Goal: Task Accomplishment & Management: Use online tool/utility

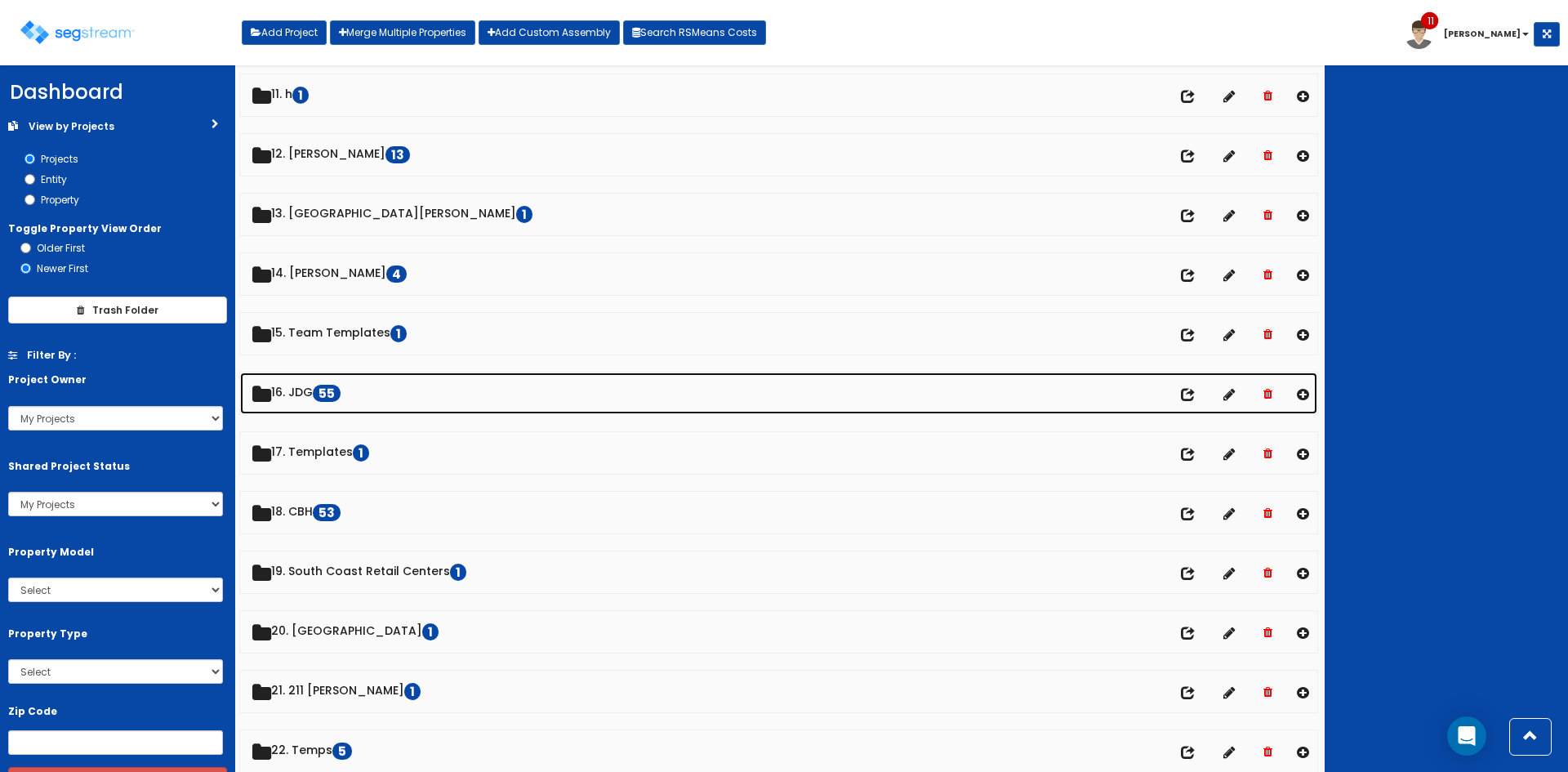
click at [297, 388] on link "16. JDG 55" at bounding box center [779, 393] width 1077 height 42
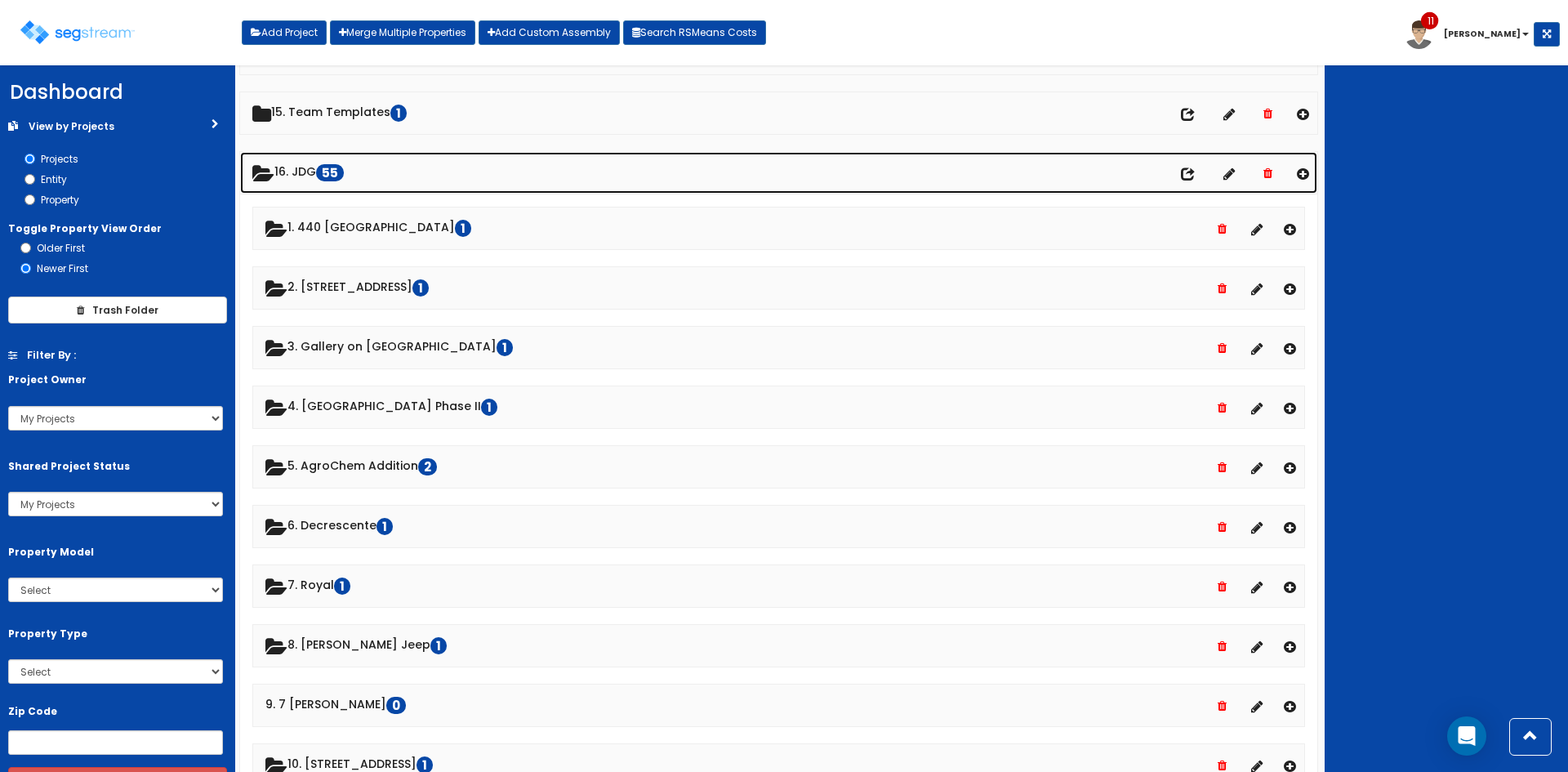
scroll to position [872, 0]
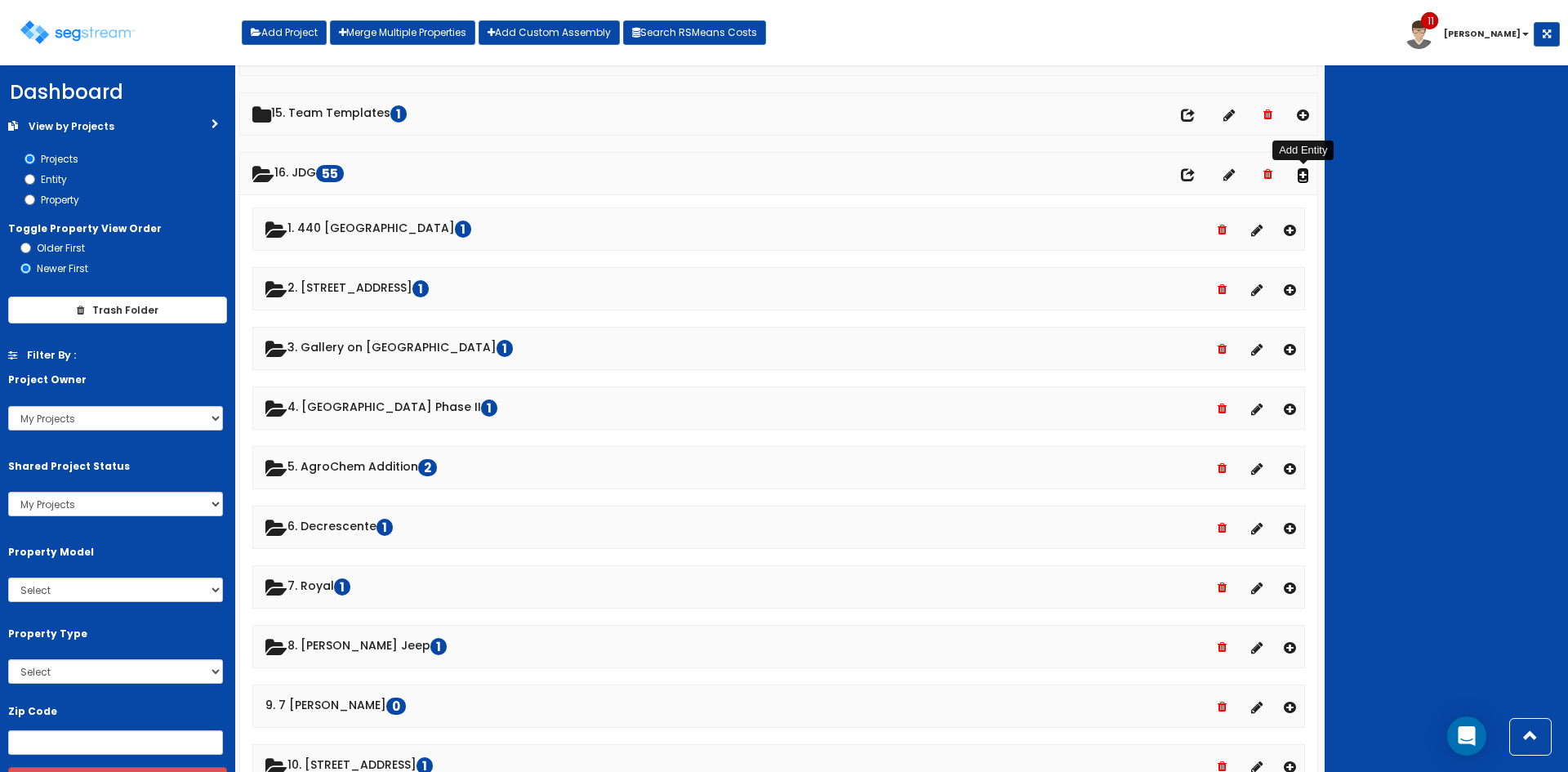
click at [1303, 175] on icon at bounding box center [1303, 174] width 12 height 14
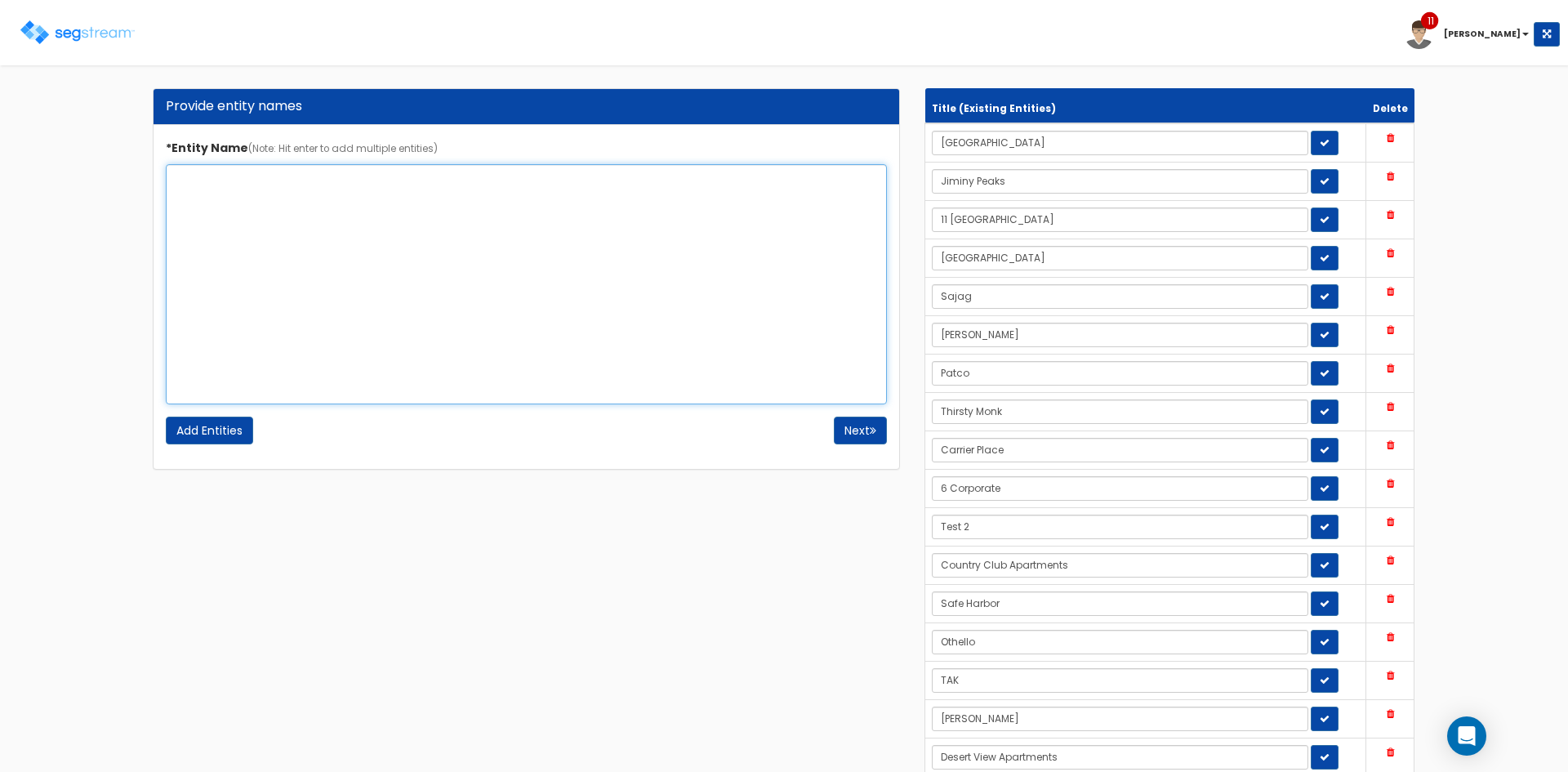
click at [358, 227] on textarea "*Entity Name (Note: Hit enter to add multiple entities)" at bounding box center [526, 284] width 722 height 240
type textarea "Nashville Lounge"
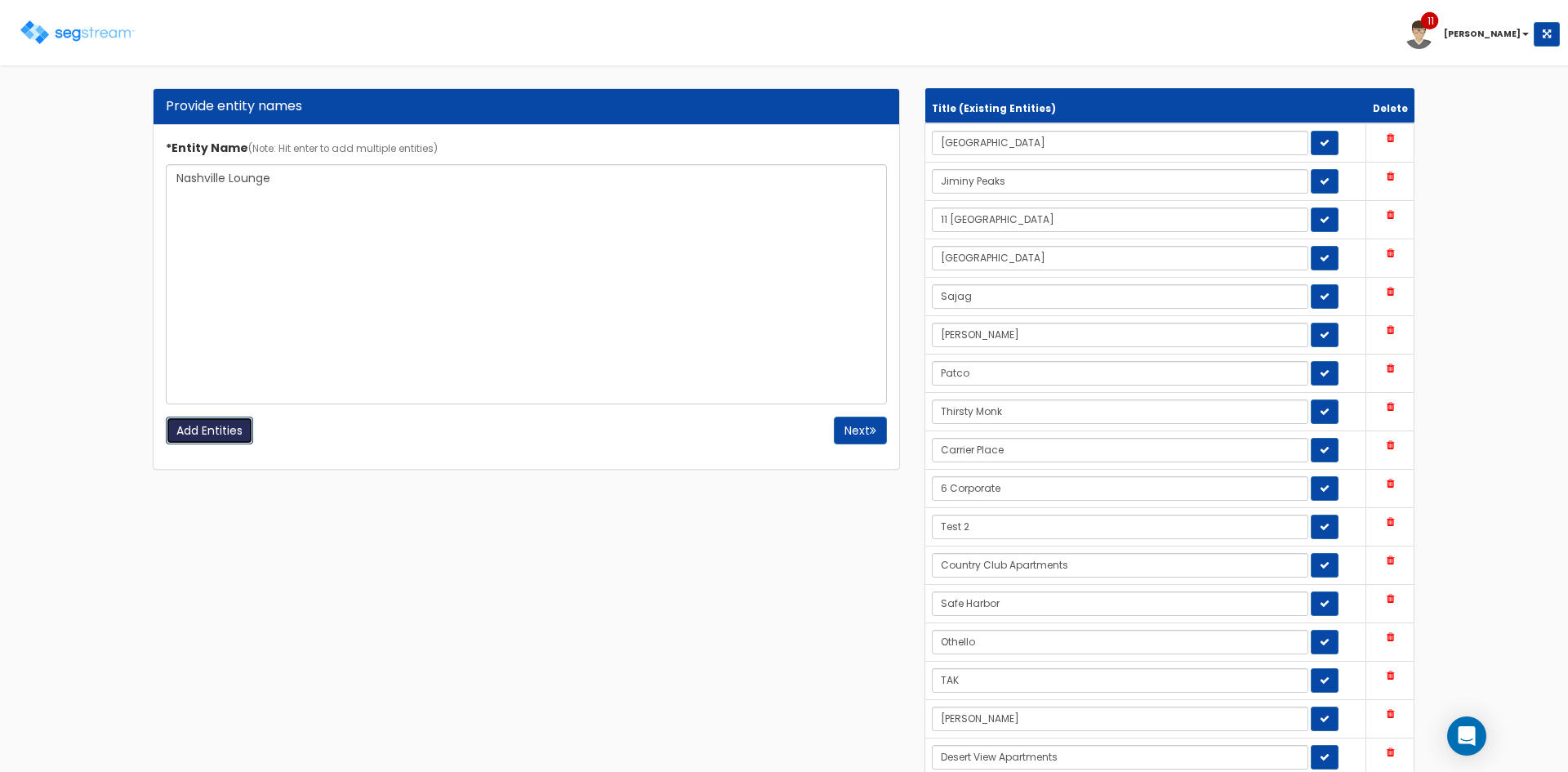
click at [232, 428] on input "Add Entities" at bounding box center [209, 430] width 88 height 28
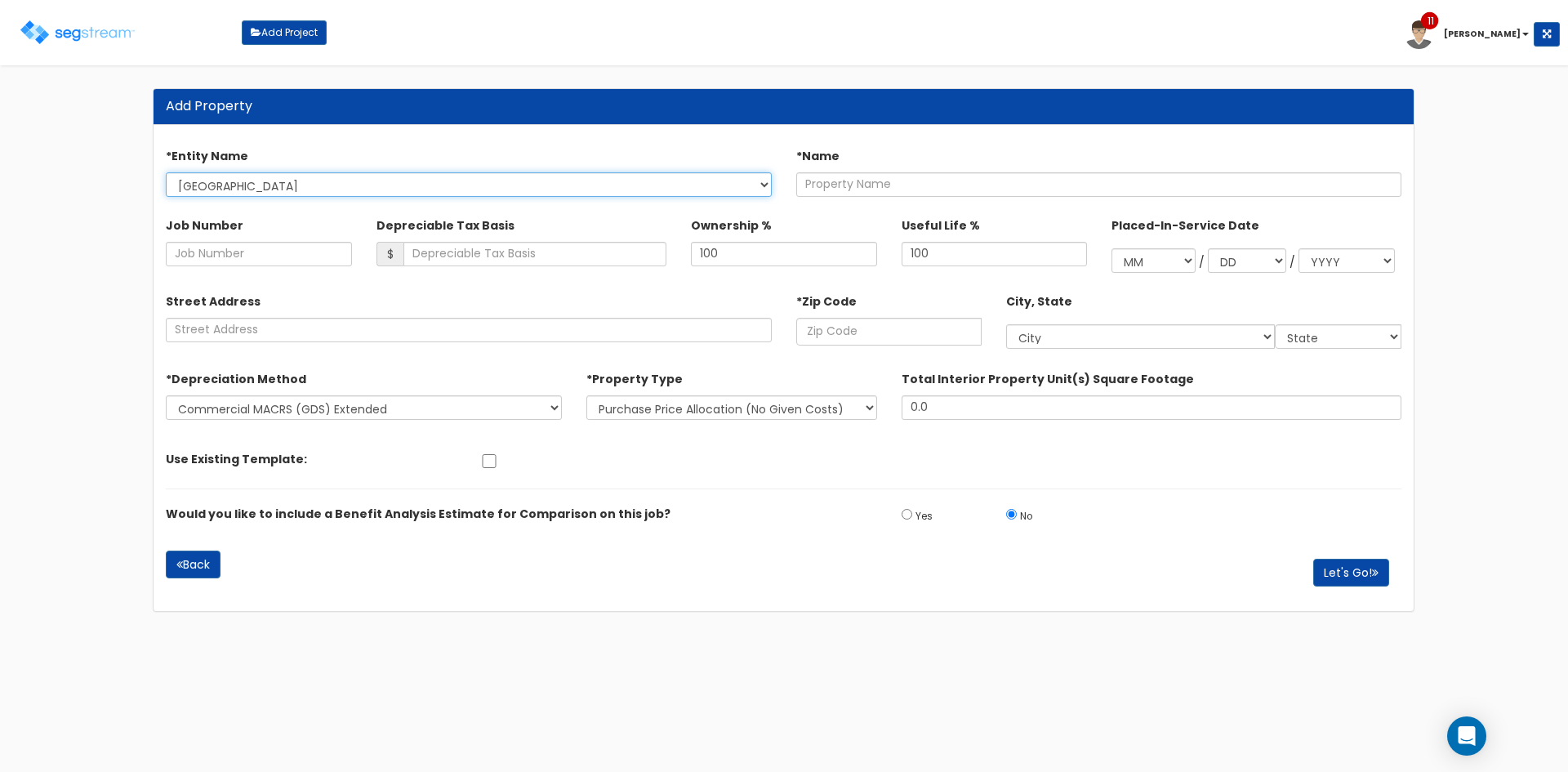
click at [364, 181] on select "[GEOGRAPHIC_DATA] Jiminy Peaks [STREET_ADDRESS] [GEOGRAPHIC_DATA] [GEOGRAPHIC_D…" at bounding box center [468, 185] width 606 height 24
select select "1719"
click at [166, 173] on select "Highbridge Jiminy Peaks 11 South Lake Ontario Sajag Hebert Patco Thirsty Monk C…" at bounding box center [468, 185] width 606 height 24
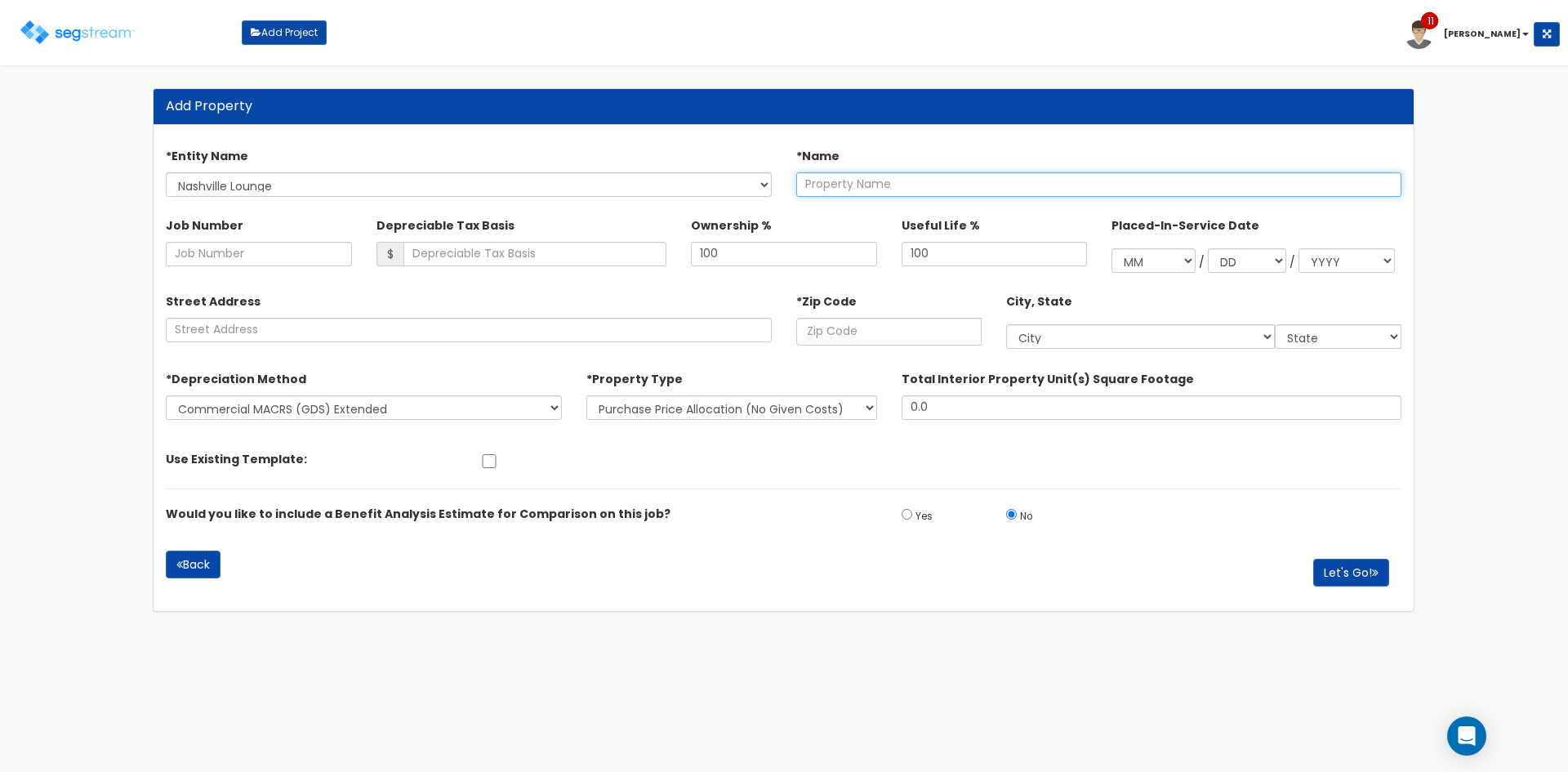
click at [891, 177] on input "text" at bounding box center [1099, 185] width 606 height 24
type input "The Nashville Lounge"
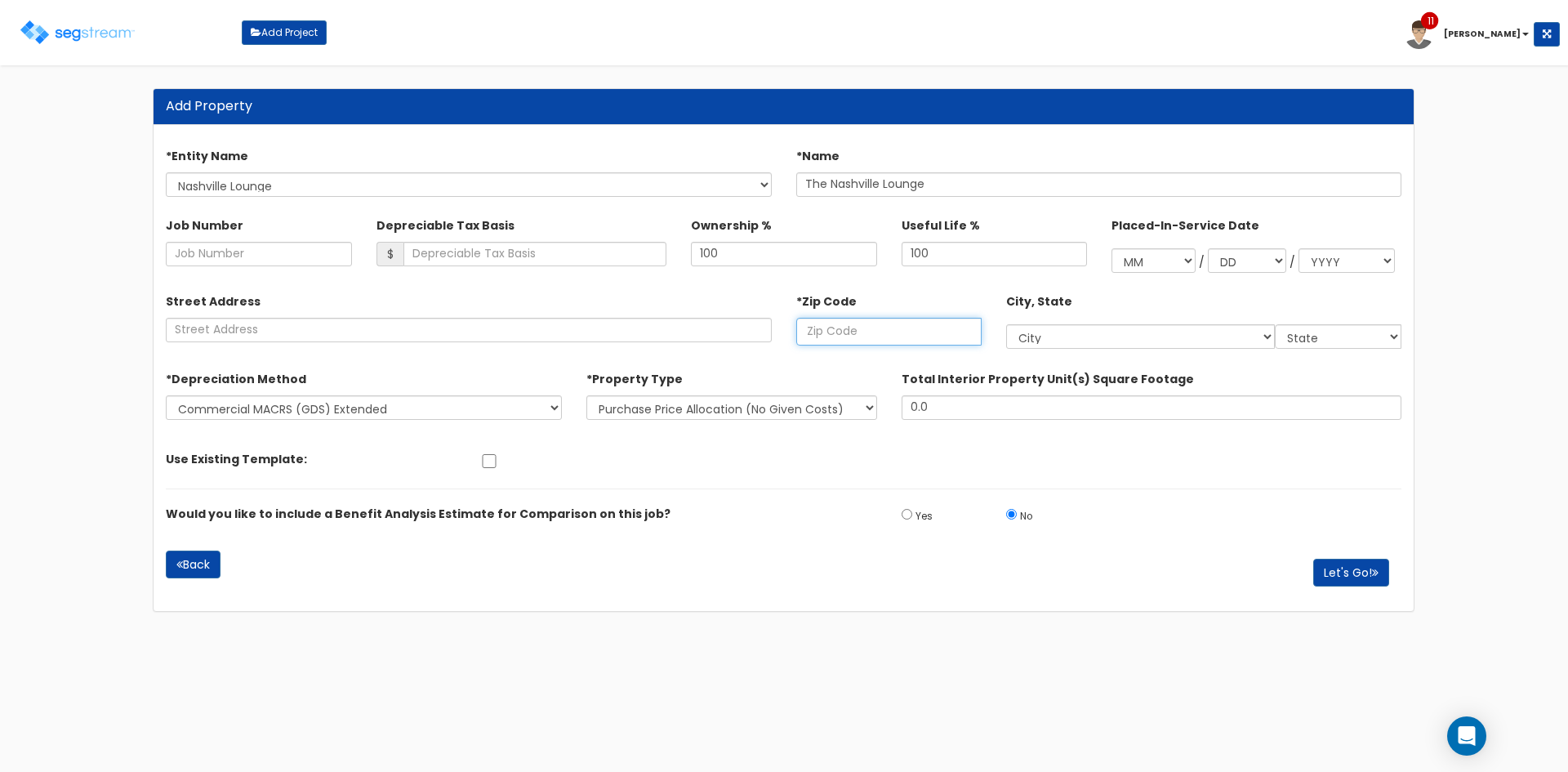
click at [852, 330] on input "text" at bounding box center [889, 331] width 186 height 28
click at [857, 336] on input "text" at bounding box center [889, 331] width 186 height 28
type input "3"
select select "GA"
type input "37"
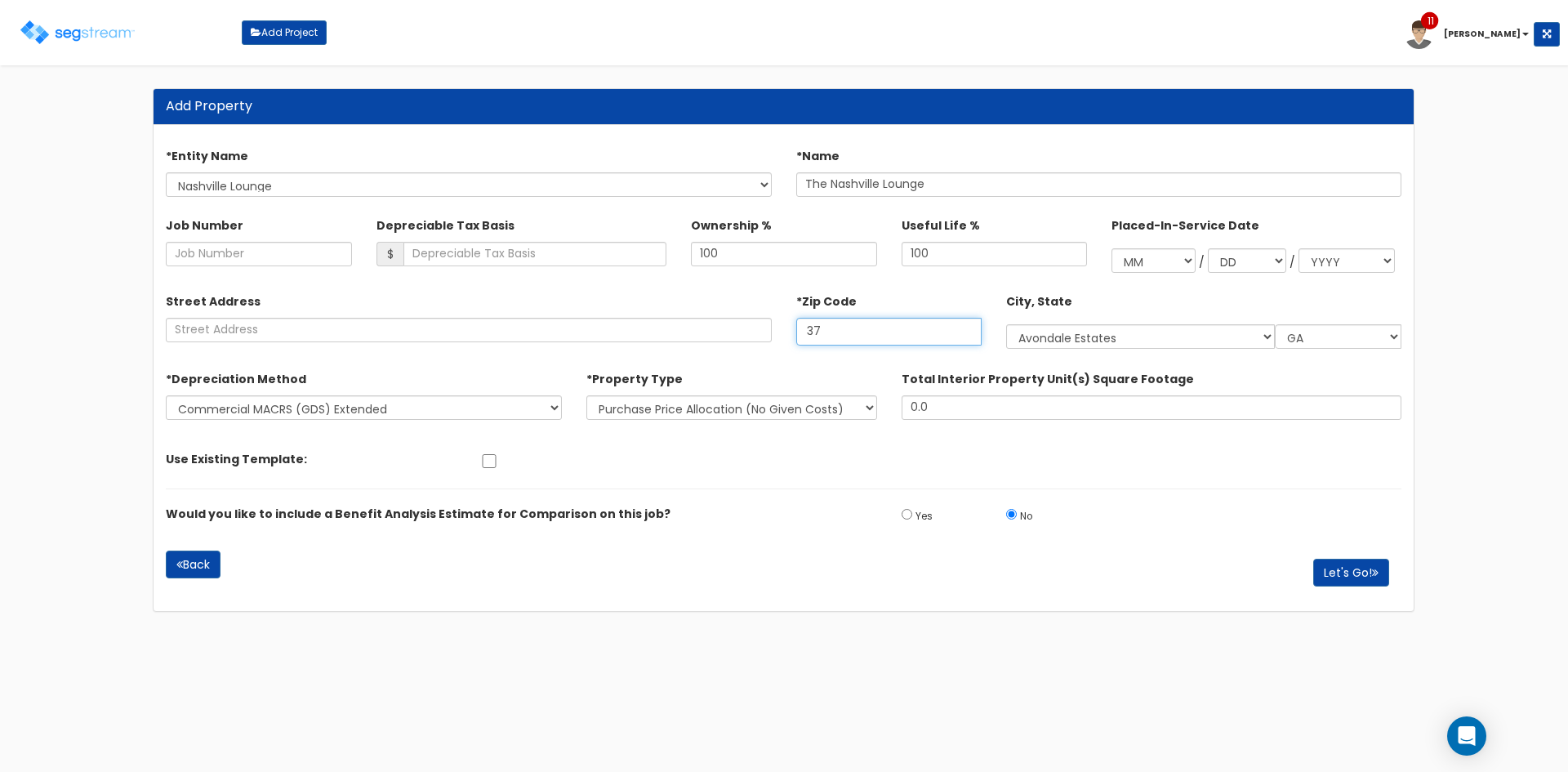
select select "TN"
type input "37210"
click at [736, 464] on div "Use Existing Template: Select SIte Fitness Center test 7/3 Rice House" at bounding box center [783, 457] width 1260 height 29
click at [1346, 576] on button "Let's Go!" at bounding box center [1351, 572] width 76 height 28
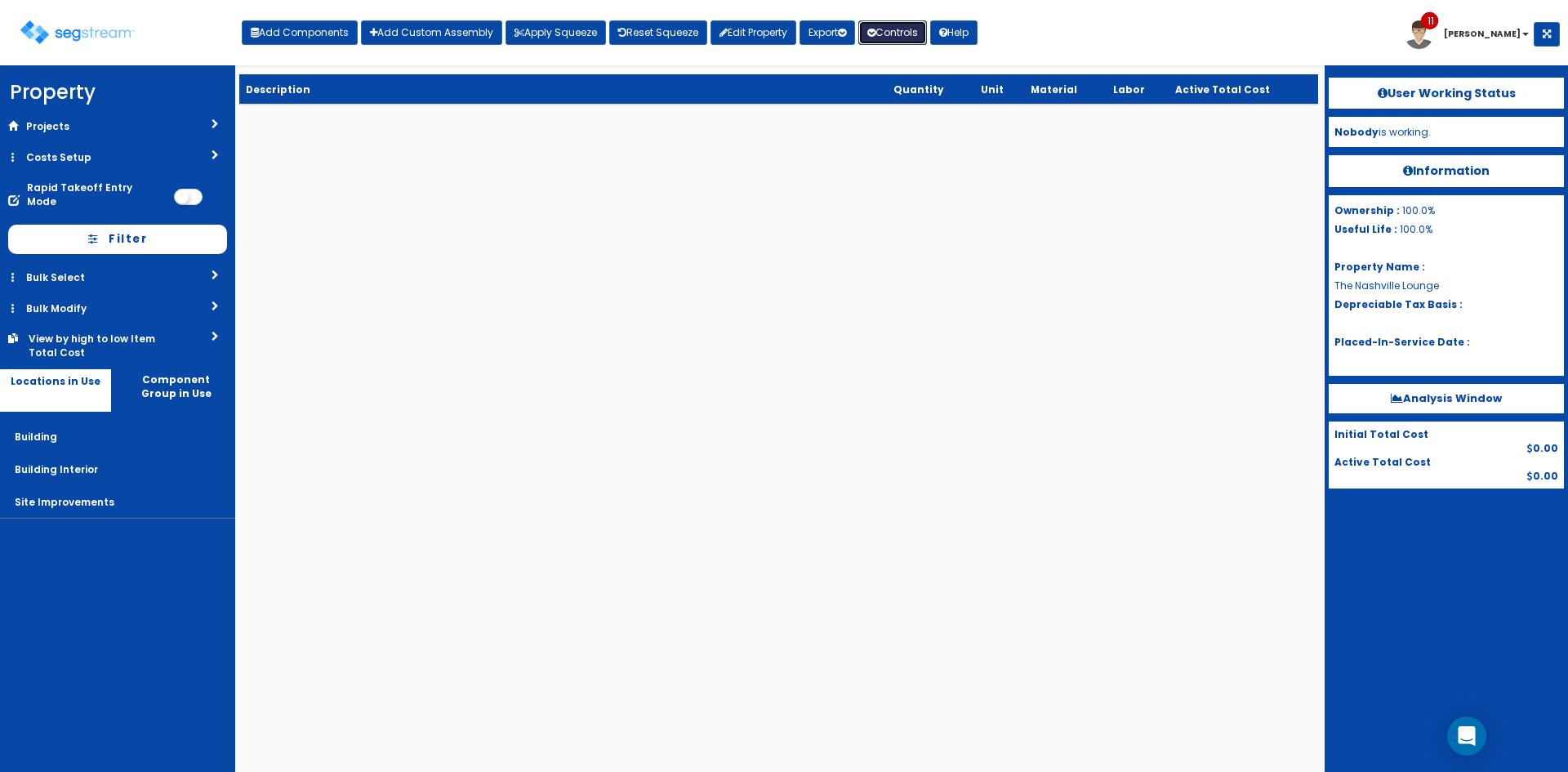
click at [876, 33] on icon at bounding box center [871, 32] width 8 height 10
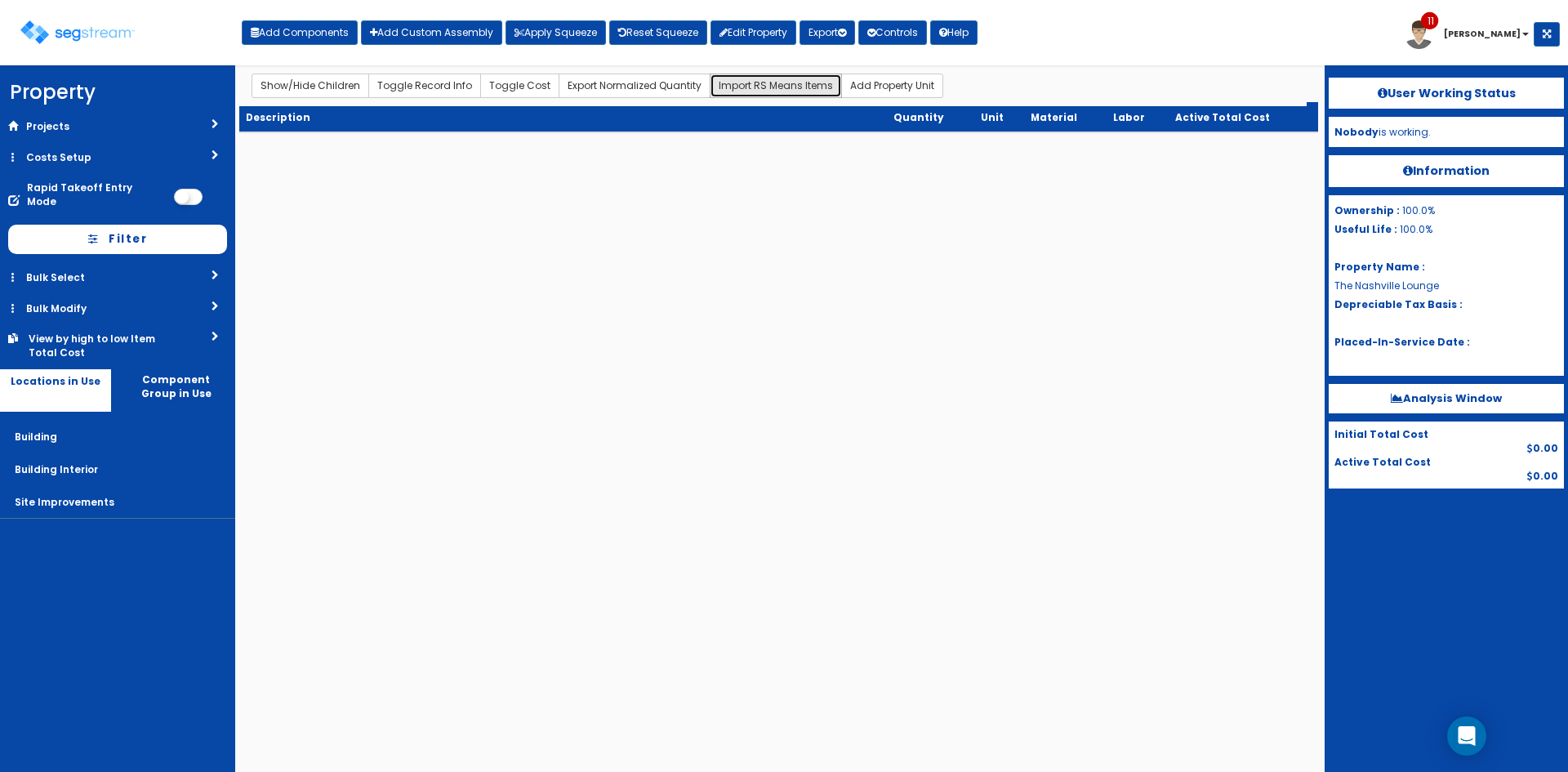
click at [764, 87] on button "Import RS Means Items" at bounding box center [775, 86] width 133 height 24
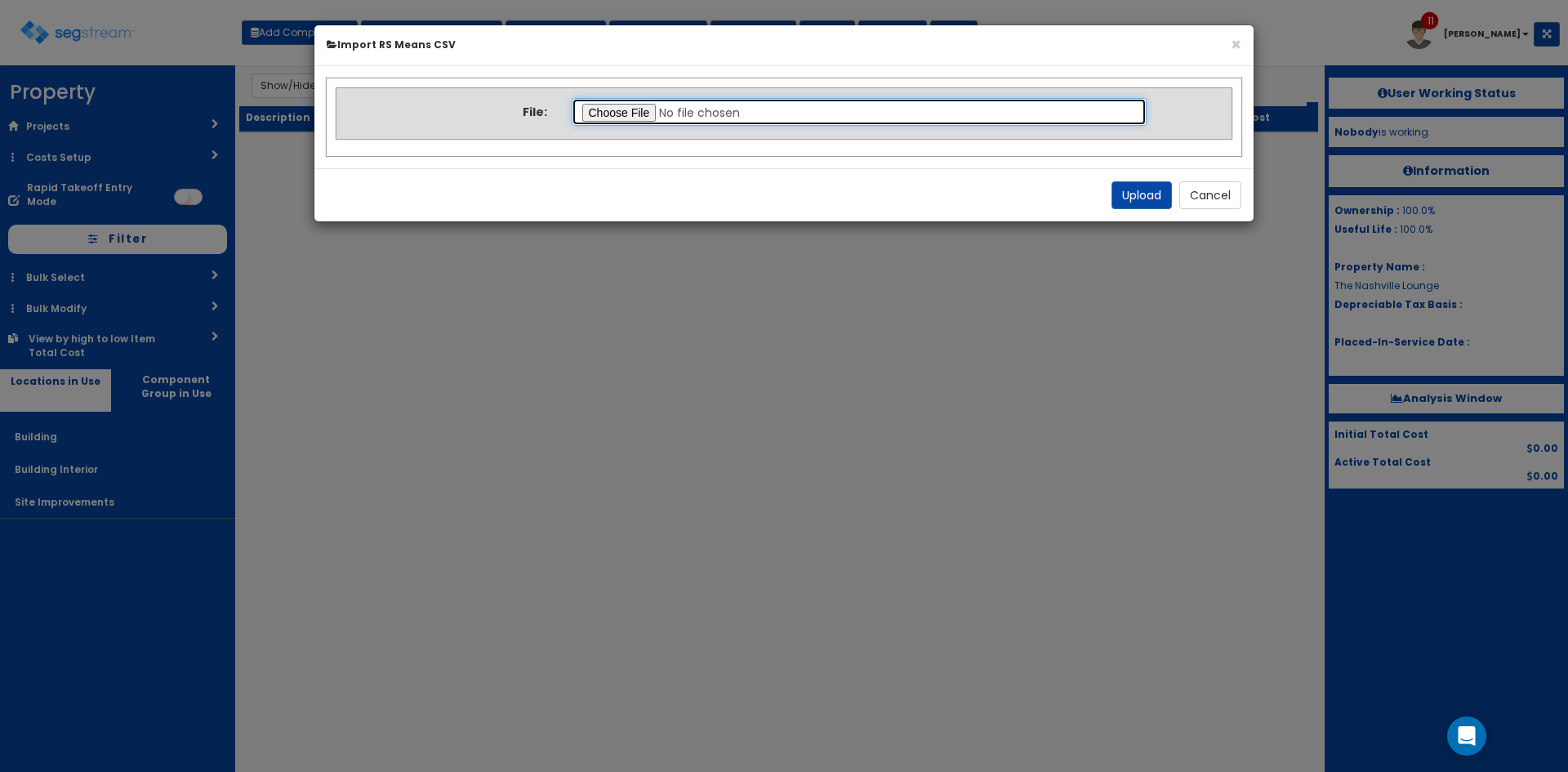
click at [640, 109] on input "file" at bounding box center [859, 112] width 576 height 28
type input "C:\fakepath\Final Takeoff Notes Building Interior.csv"
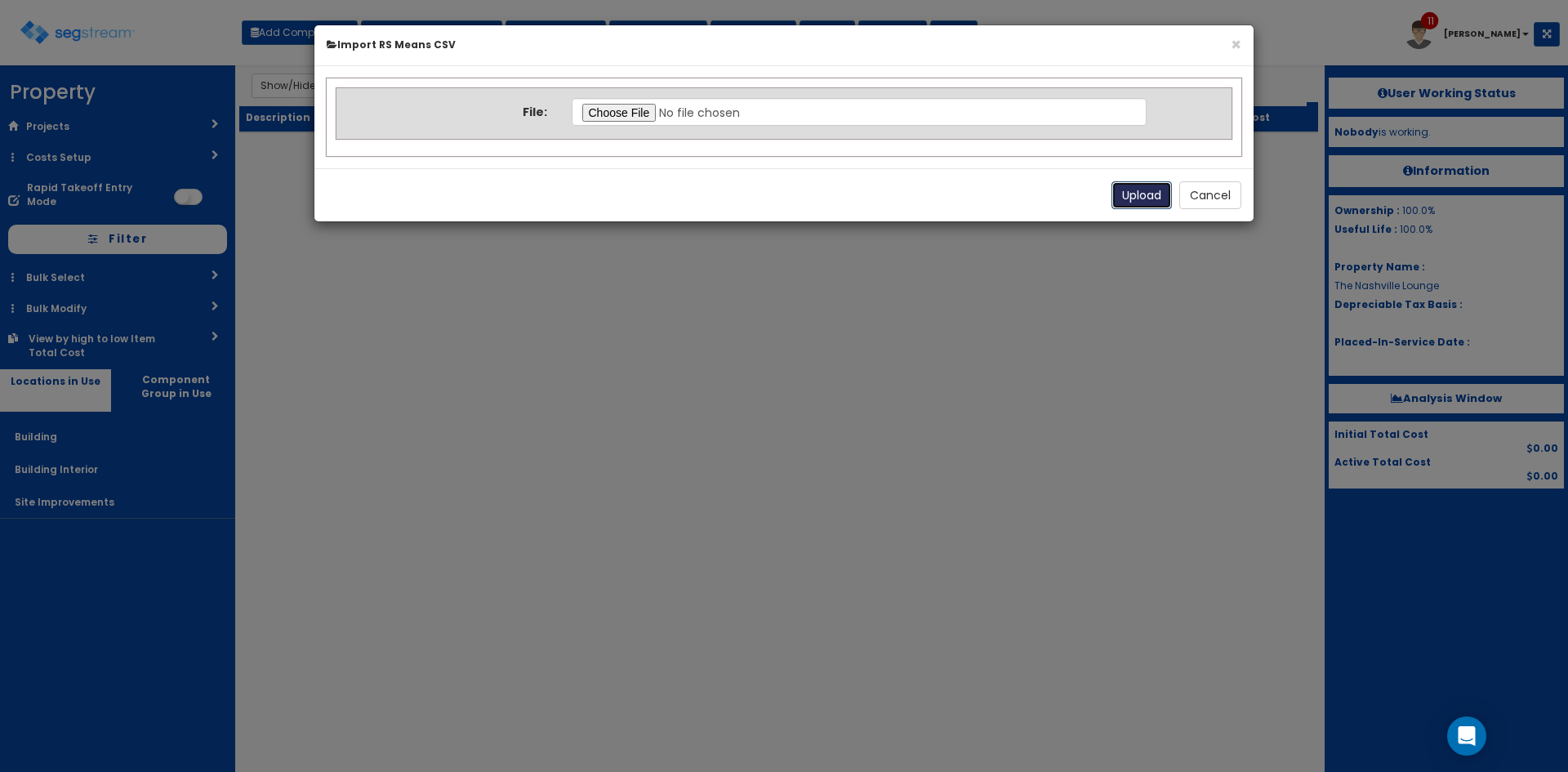
click at [1139, 197] on button "Upload" at bounding box center [1142, 195] width 61 height 28
